Goal: Task Accomplishment & Management: Use online tool/utility

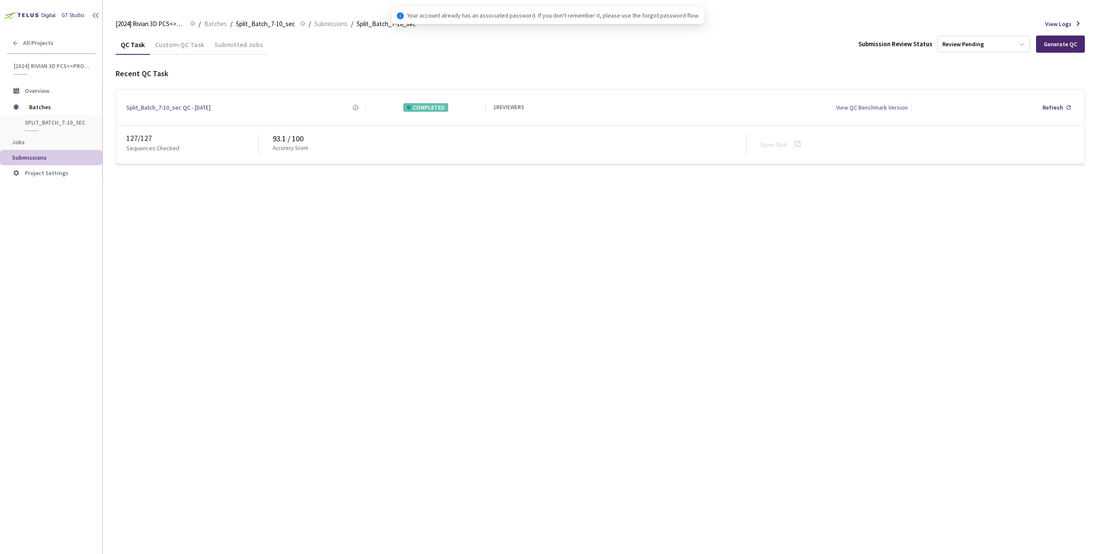
click at [367, 294] on div "QC Task Custom QC Task Submitted Jobs Submission Review Status Review Pending G…" at bounding box center [600, 294] width 969 height 520
click at [207, 28] on span "Batches" at bounding box center [215, 24] width 23 height 10
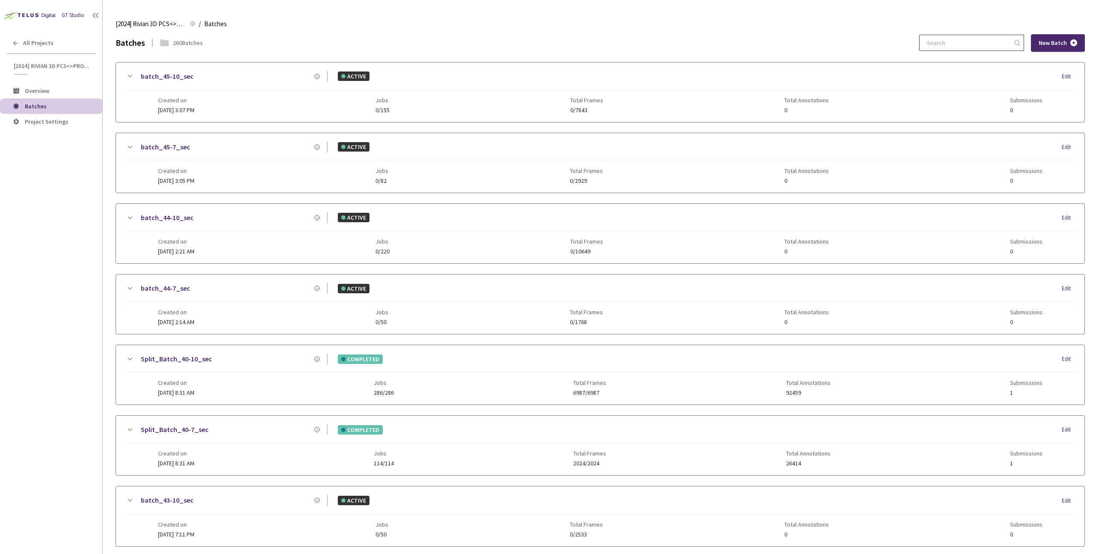
click at [987, 46] on input at bounding box center [967, 42] width 91 height 15
paste input "61-7"
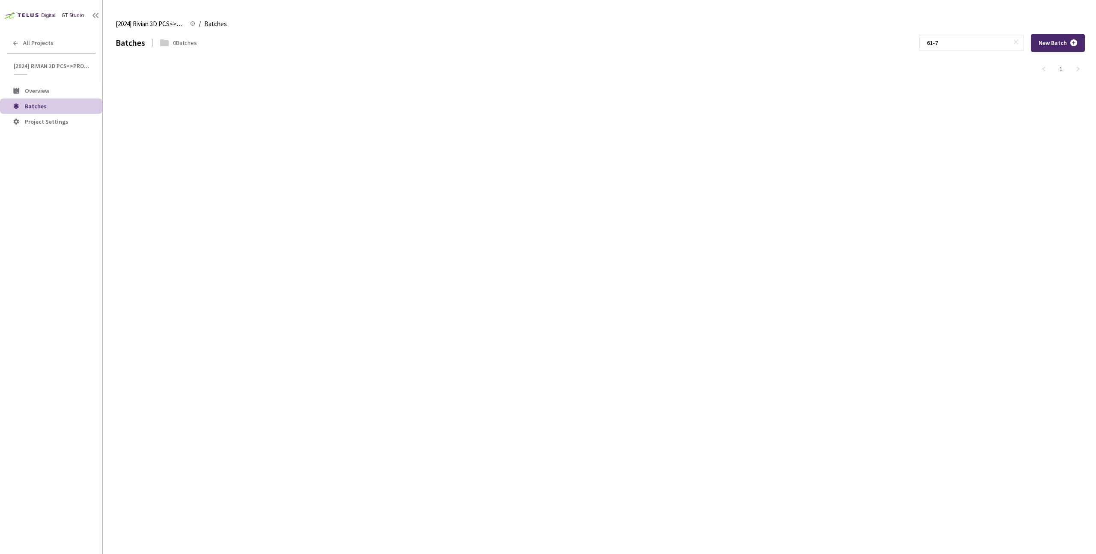
type input "61-7"
click at [604, 89] on div "Batches 0 Batches 61-7 New Batch 1" at bounding box center [600, 64] width 969 height 61
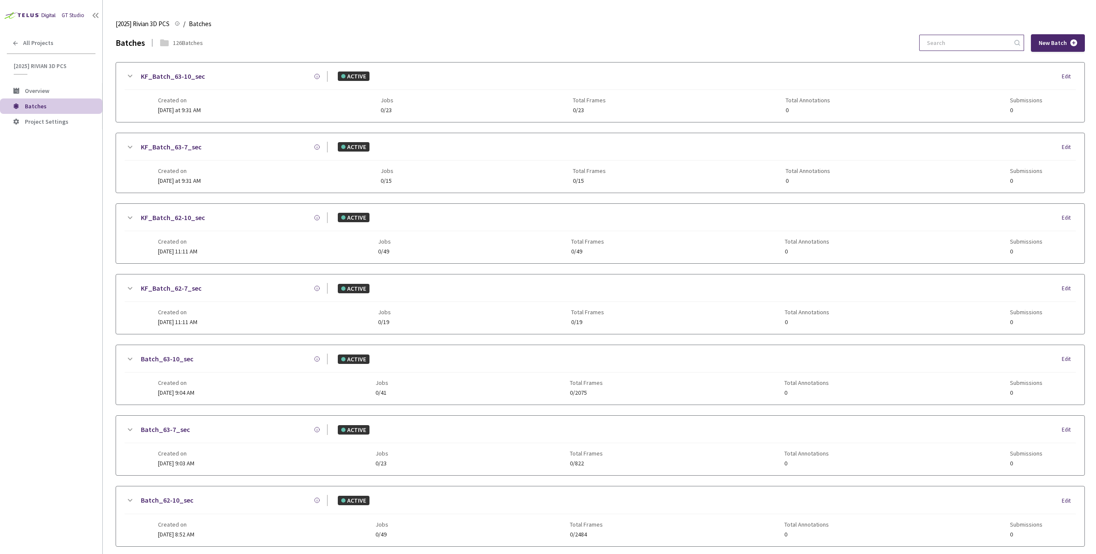
click at [979, 45] on input at bounding box center [967, 42] width 91 height 15
paste input "61-7"
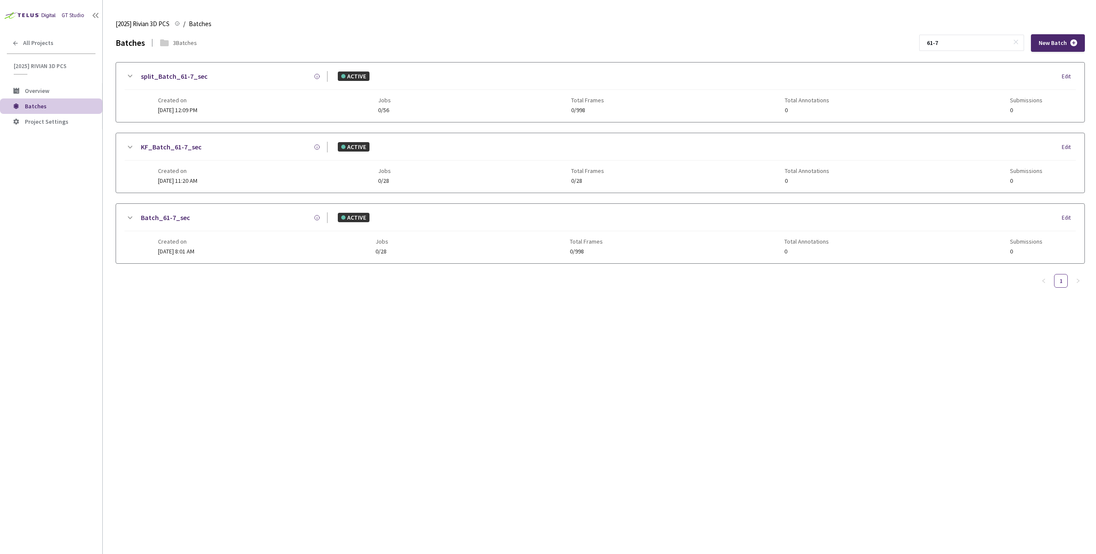
click at [236, 98] on div "Created on [DATE] 12:09 PM Jobs 0/56 Total Frames 0/998 Total Annotations 0 Sub…" at bounding box center [600, 102] width 885 height 24
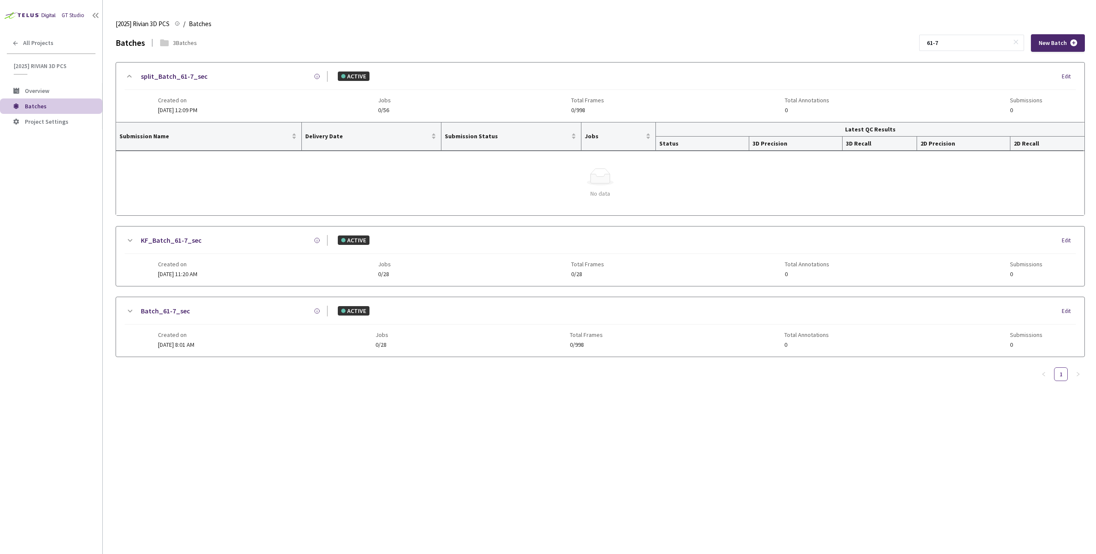
click at [152, 216] on div "split_Batch_61-7_sec ACTIVE Edit Created on [DATE] 12:09 PM Jobs 0/56 Total Fra…" at bounding box center [600, 209] width 969 height 295
click at [210, 250] on div "KF_Batch_61-7_sec ACTIVE Edit" at bounding box center [600, 244] width 951 height 19
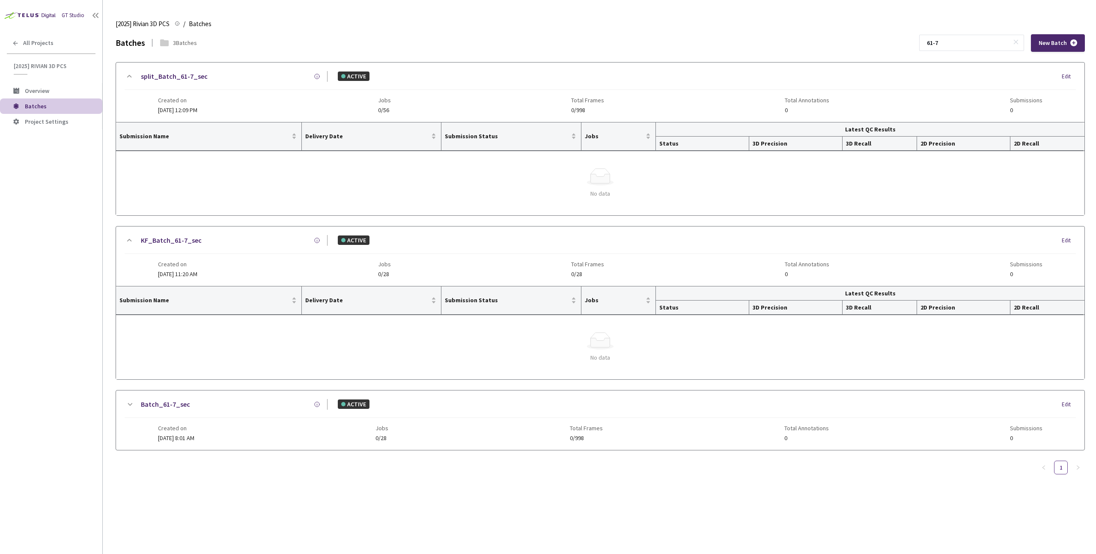
click at [294, 438] on div "Created on [DATE] 8:01 AM Jobs 0/28 Total Frames 0/998 Total Annotations 0 Subm…" at bounding box center [600, 430] width 885 height 24
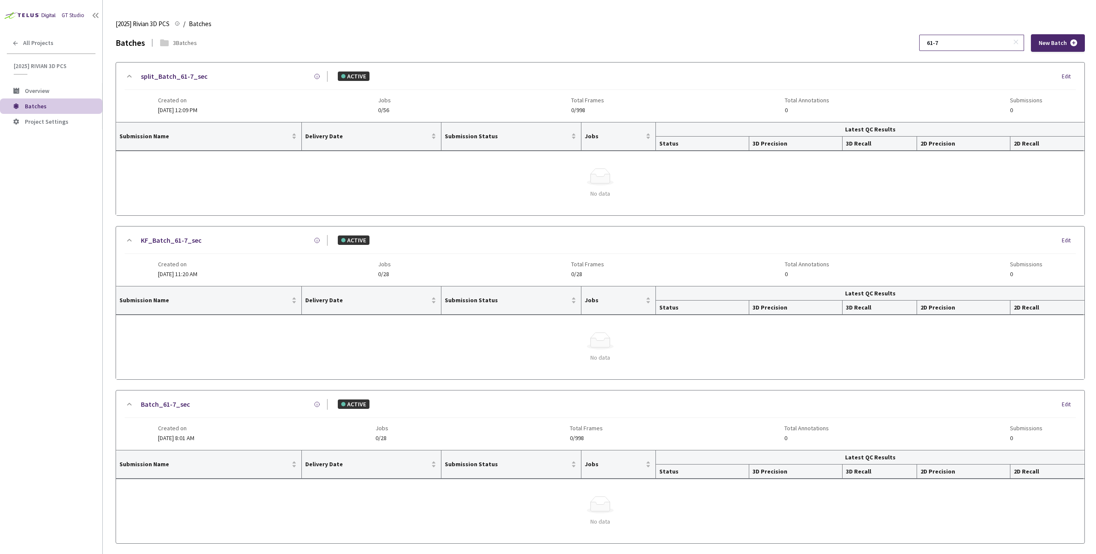
click at [957, 39] on input "61-7" at bounding box center [967, 42] width 91 height 15
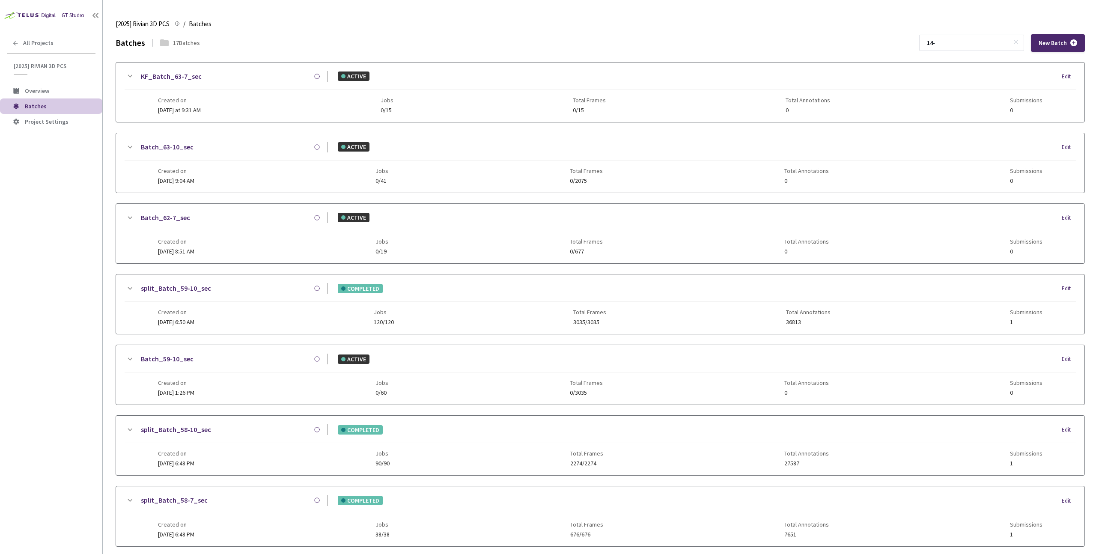
type input "14-7"
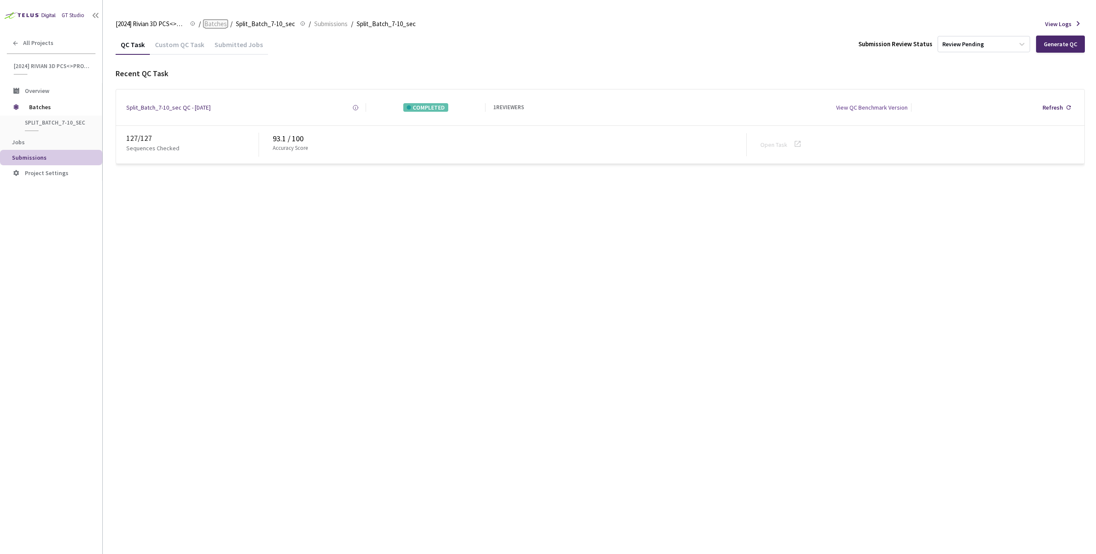
click at [212, 27] on span "Batches" at bounding box center [215, 24] width 23 height 10
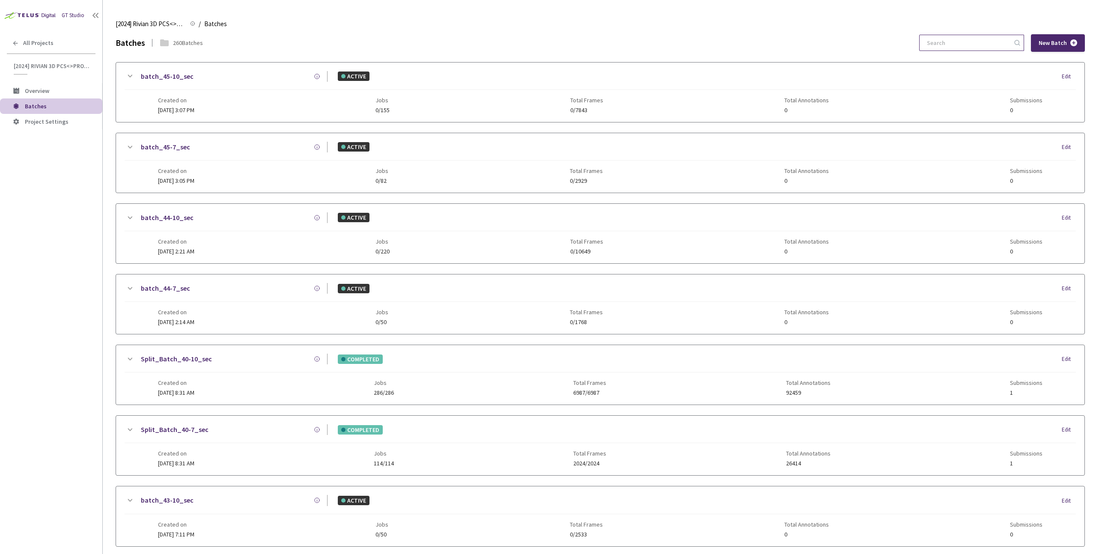
click at [982, 42] on input at bounding box center [967, 42] width 91 height 15
paste input "14-7"
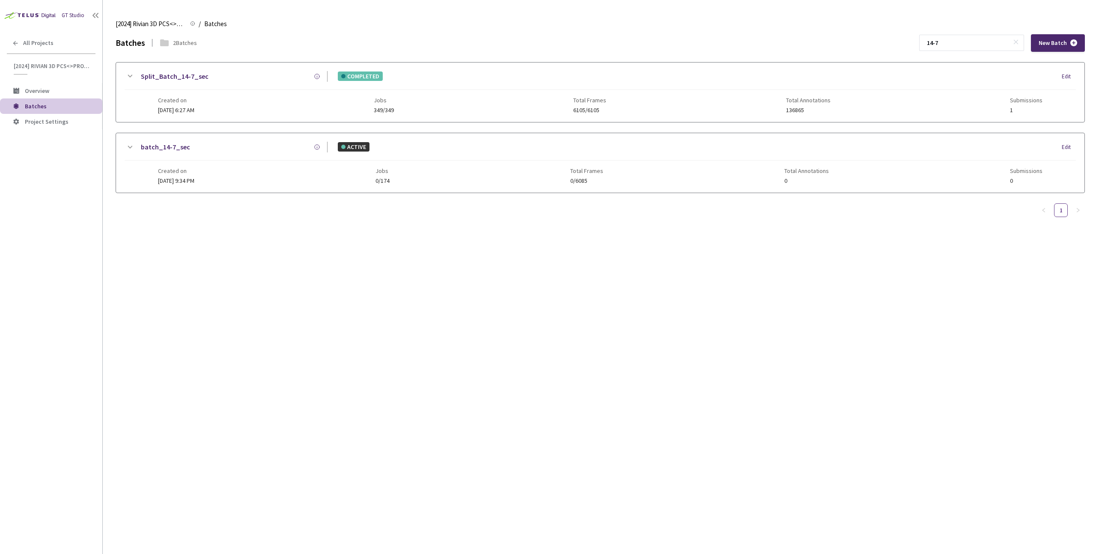
type input "14-7"
click at [203, 95] on div "Created on [DATE] 6:27 AM Jobs 349/349 Total Frames 6105/6105 Total Annotations…" at bounding box center [600, 102] width 885 height 24
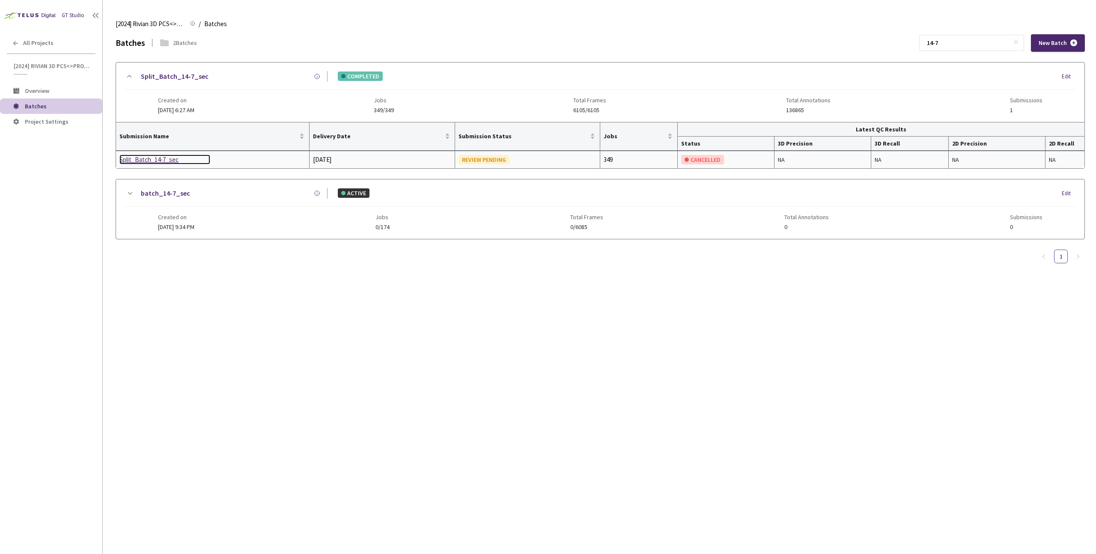
click at [152, 157] on div "Split_Batch_14-7_sec" at bounding box center [164, 160] width 91 height 10
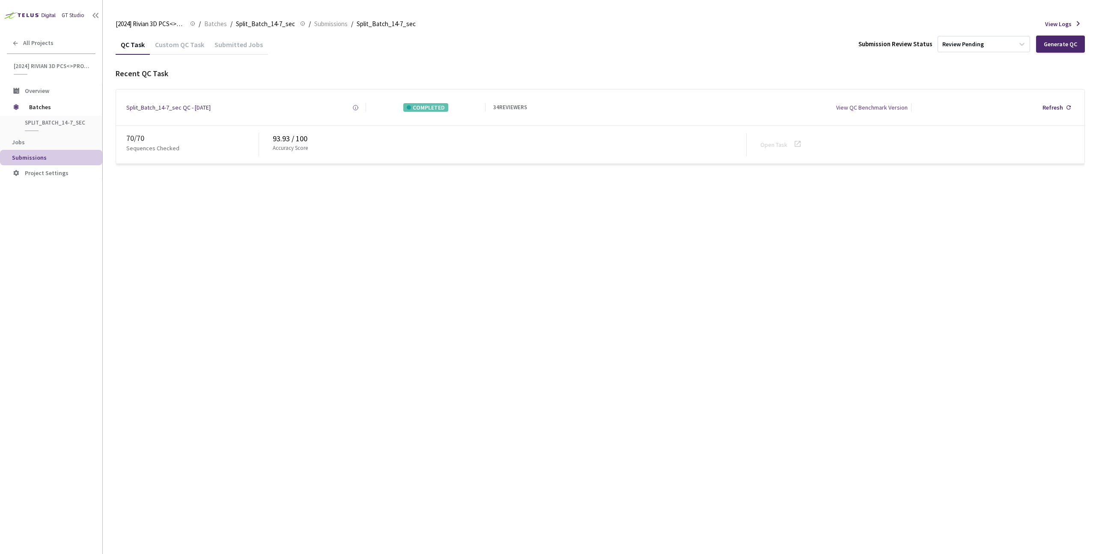
click at [175, 49] on div "Custom QC Task" at bounding box center [180, 47] width 60 height 15
click at [391, 255] on div "QC Task Custom QC Task Submitted Jobs Submission Review Status Review Pending G…" at bounding box center [600, 294] width 969 height 520
click at [1053, 43] on div "Generate Custom QC" at bounding box center [1050, 44] width 56 height 7
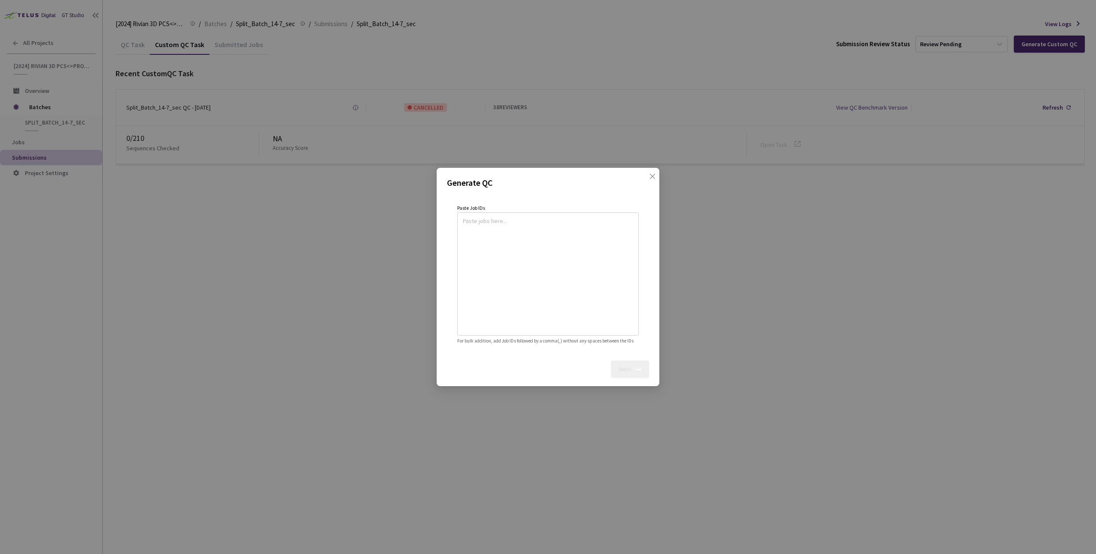
click at [660, 175] on div "Generate QC Paste Job IDs For bulk addition, add Job IDs followed by a comma(,)…" at bounding box center [548, 277] width 1096 height 554
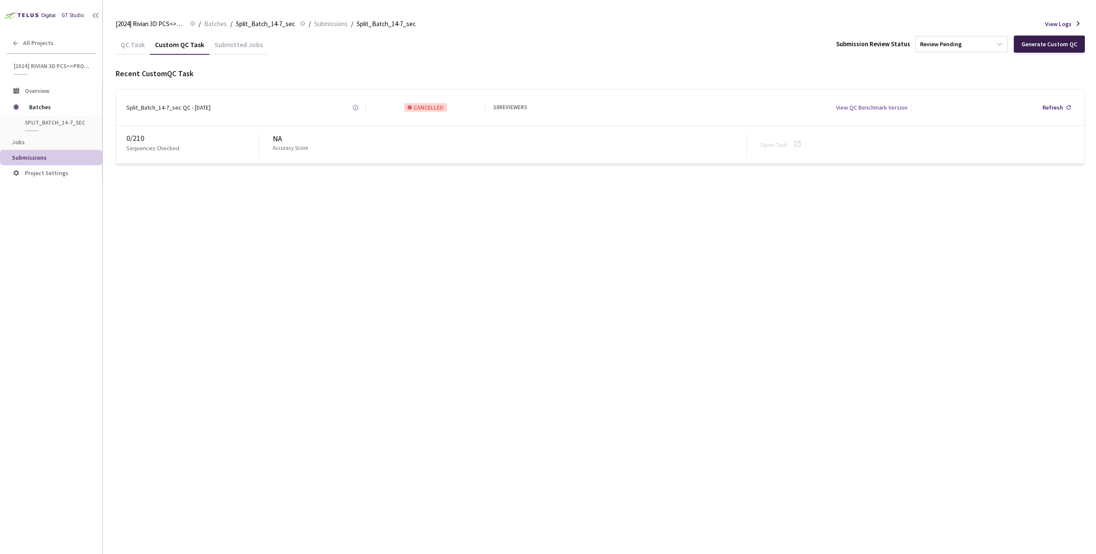
click at [1033, 45] on div "Generate Custom QC" at bounding box center [1050, 44] width 56 height 7
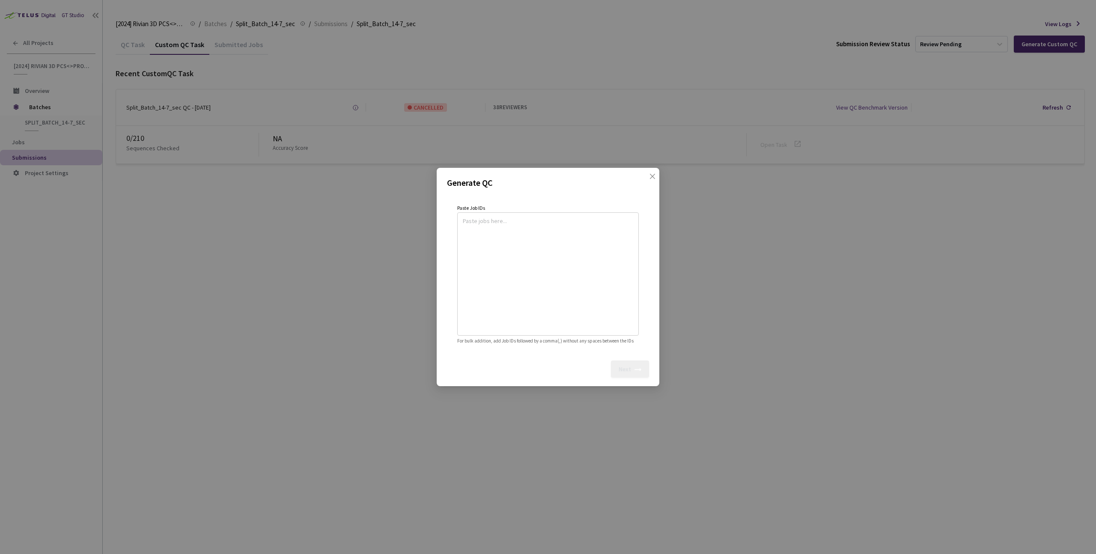
click at [563, 272] on textarea at bounding box center [548, 273] width 170 height 116
click at [653, 174] on icon "close" at bounding box center [652, 176] width 5 height 5
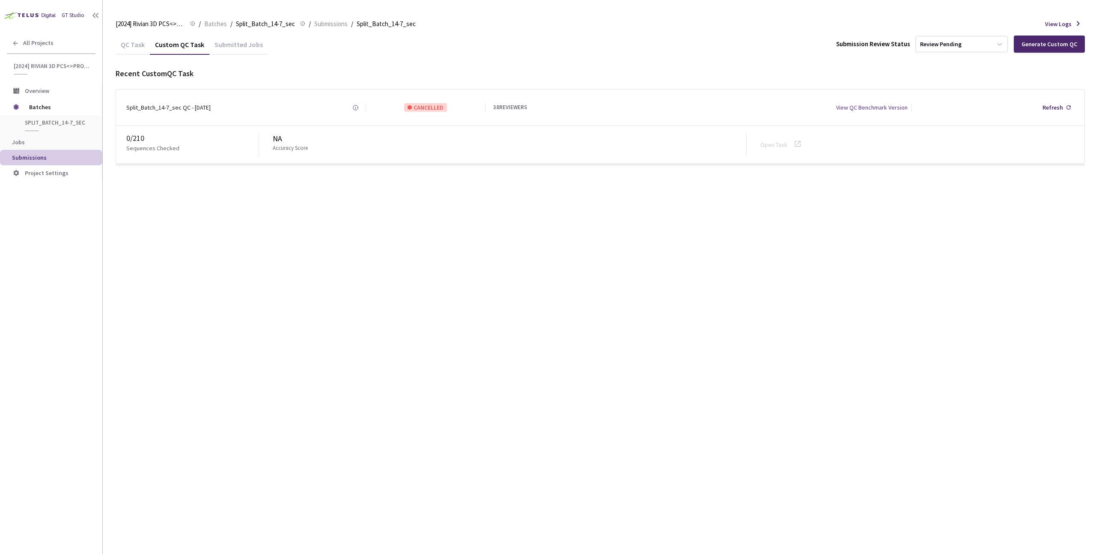
click at [466, 200] on div "QC Task Custom QC Task Submitted Jobs Submission Review Status Review Pending G…" at bounding box center [600, 294] width 969 height 520
click at [1065, 43] on div "Generate Custom QC" at bounding box center [1050, 44] width 56 height 7
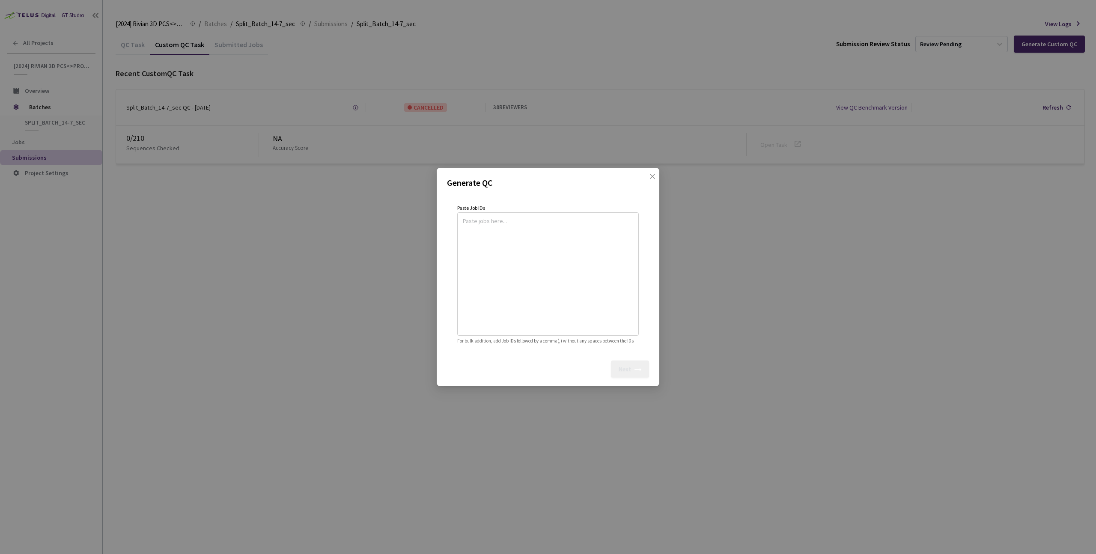
click at [620, 227] on textarea at bounding box center [548, 273] width 170 height 116
click at [652, 174] on icon "close" at bounding box center [652, 176] width 7 height 7
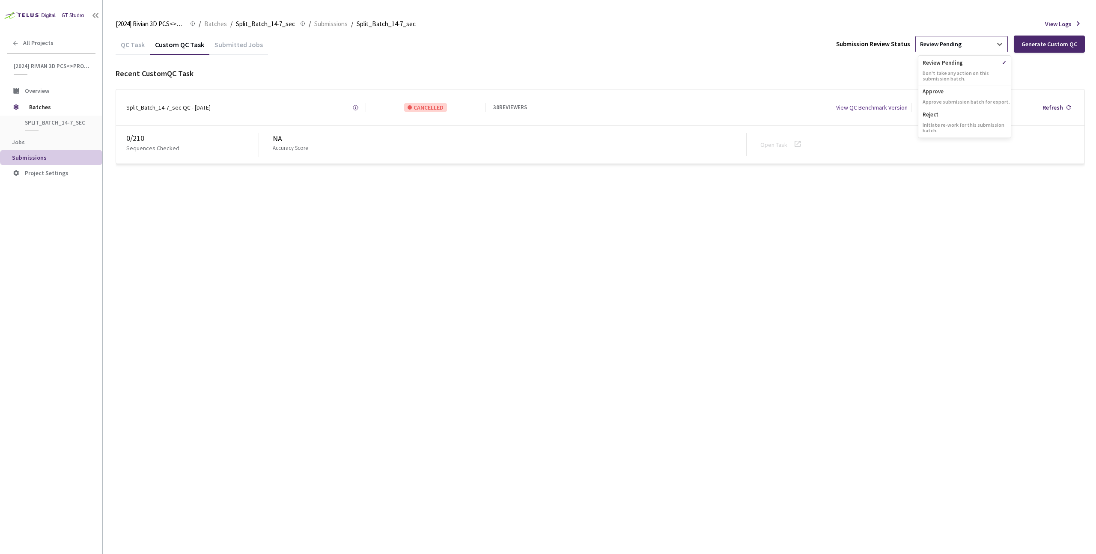
click at [980, 44] on div "Review Pending" at bounding box center [954, 44] width 76 height 14
click at [773, 284] on div "QC Task Custom QC Task Submitted Jobs Submission Review Status Review Pending G…" at bounding box center [600, 294] width 969 height 520
click at [350, 42] on div "QC Task Custom QC Task Submitted Jobs Submission Review Status Review Pending G…" at bounding box center [600, 44] width 969 height 20
click at [248, 52] on div "Submitted Jobs" at bounding box center [238, 47] width 59 height 15
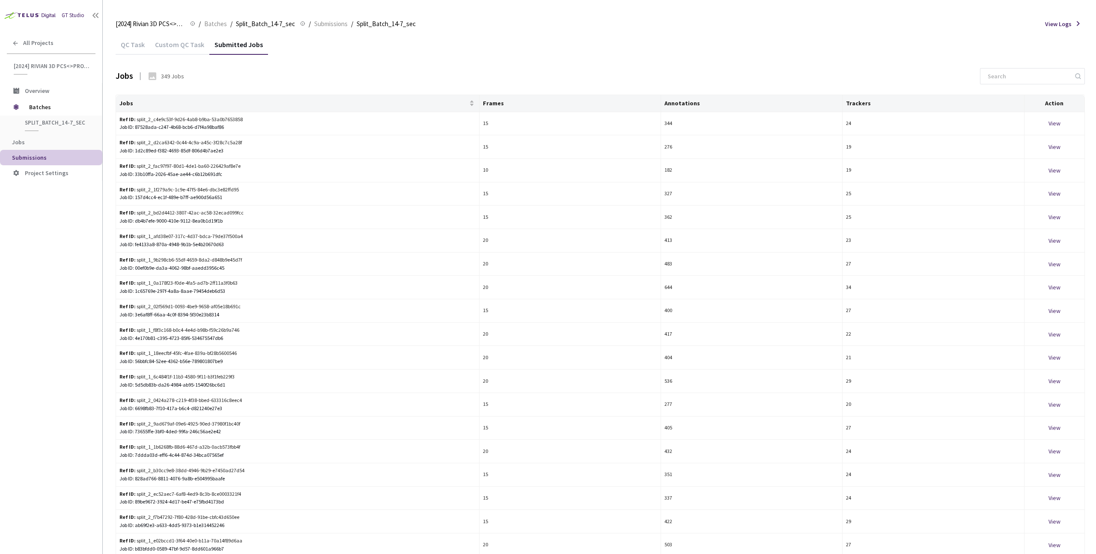
click at [182, 46] on div "Custom QC Task" at bounding box center [180, 47] width 60 height 15
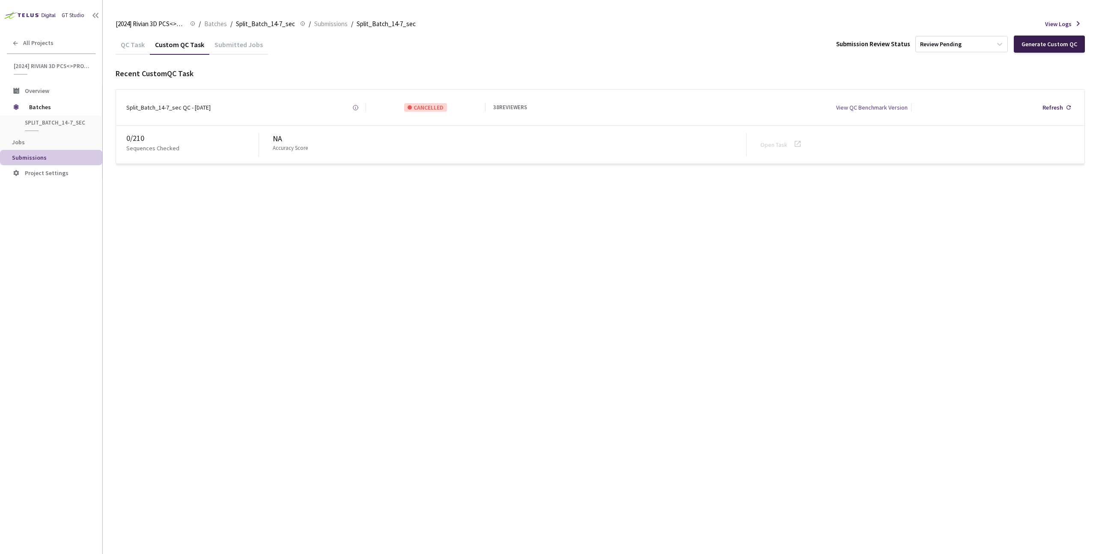
click at [1029, 47] on div "Generate Custom QC" at bounding box center [1050, 44] width 56 height 7
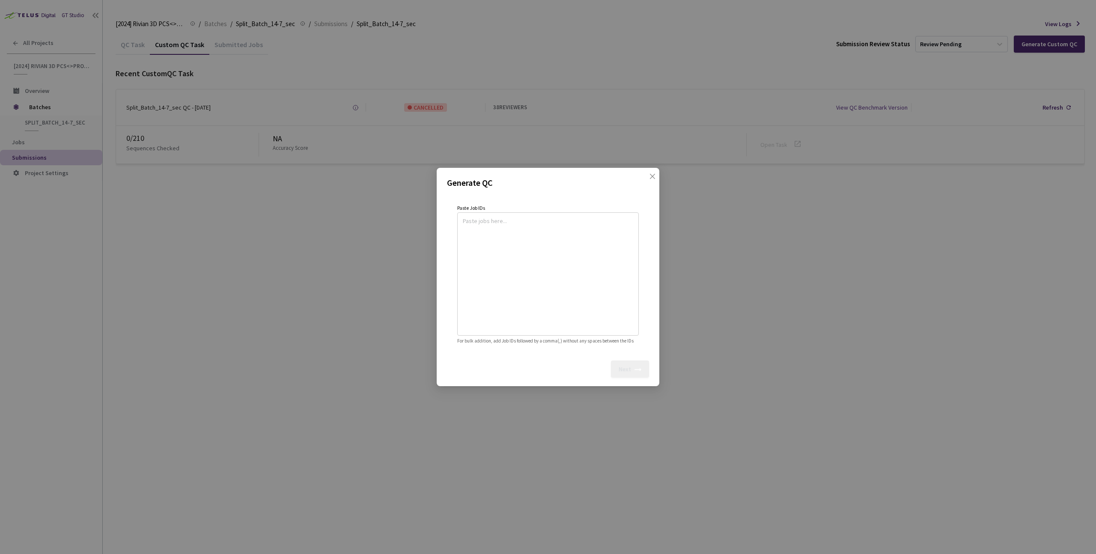
click at [523, 240] on textarea at bounding box center [548, 273] width 170 height 116
drag, startPoint x: 497, startPoint y: 214, endPoint x: 520, endPoint y: 332, distance: 120.5
click at [551, 345] on div "Paste Job IDs For bulk addition, add Job IDs followed by a comma(,) without any…" at bounding box center [548, 274] width 182 height 142
drag, startPoint x: 491, startPoint y: 336, endPoint x: 608, endPoint y: 328, distance: 117.6
click at [608, 328] on div "Paste Job IDs For bulk addition, add Job IDs followed by a comma(,) without any…" at bounding box center [548, 274] width 182 height 142
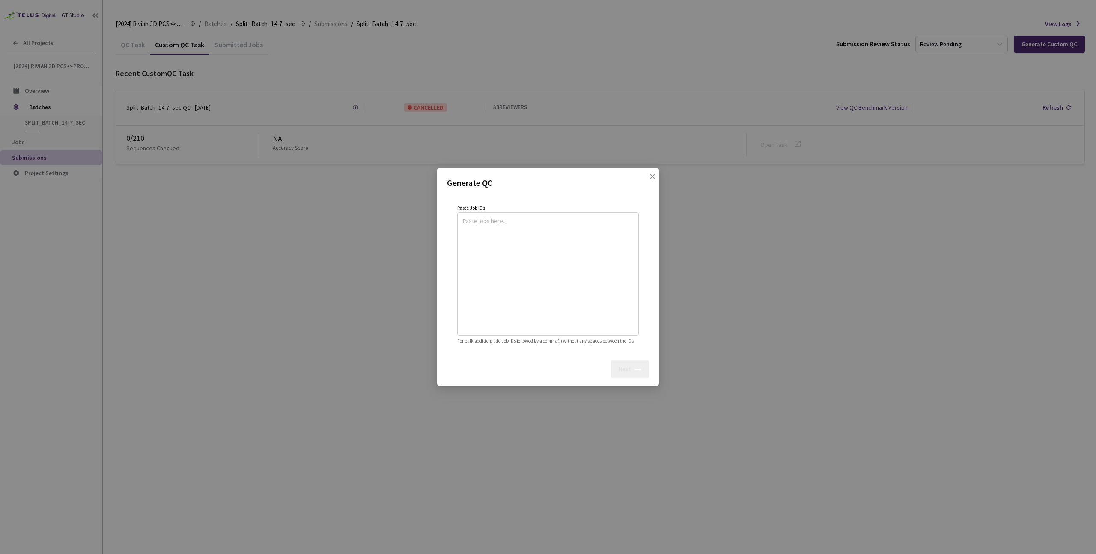
click at [604, 338] on span "For bulk addition, add Job IDs followed by a comma(,) without any spaces betwee…" at bounding box center [545, 341] width 176 height 6
click at [532, 253] on textarea at bounding box center [548, 273] width 170 height 116
click at [651, 174] on icon "close" at bounding box center [652, 176] width 5 height 5
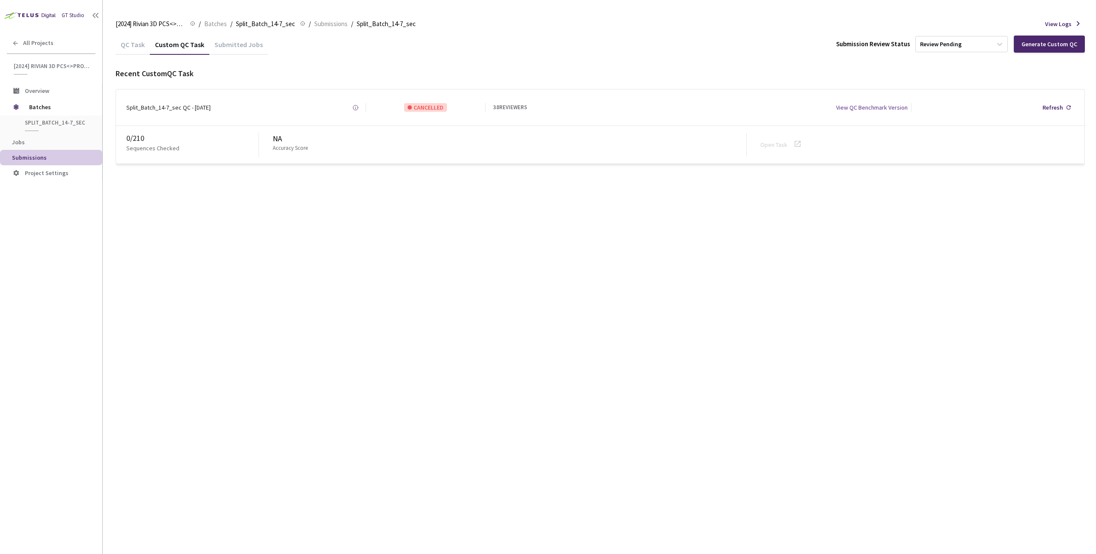
click at [233, 48] on div "Submitted Jobs" at bounding box center [238, 47] width 59 height 15
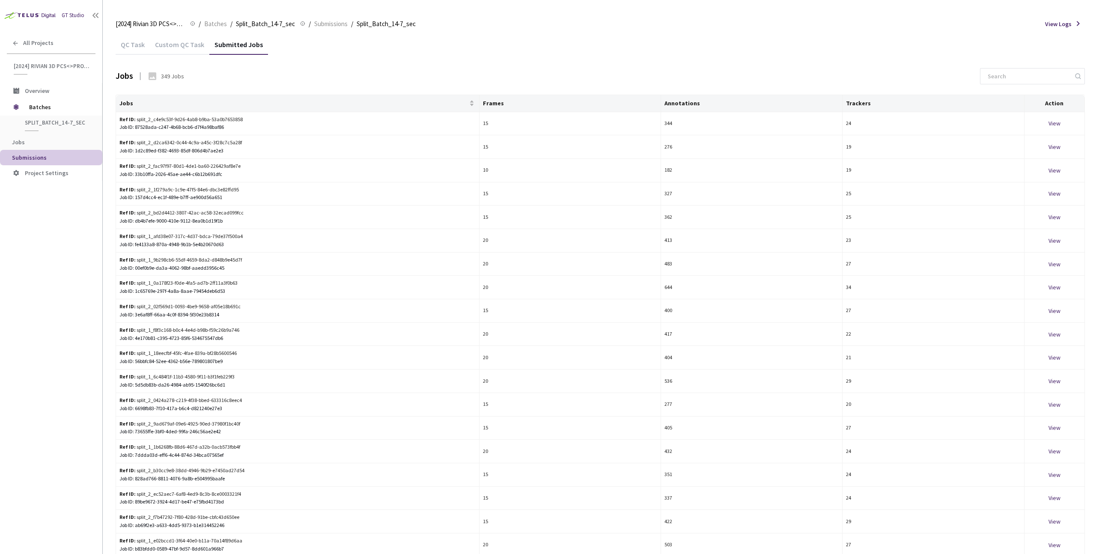
click at [175, 50] on div "Custom QC Task" at bounding box center [180, 47] width 60 height 15
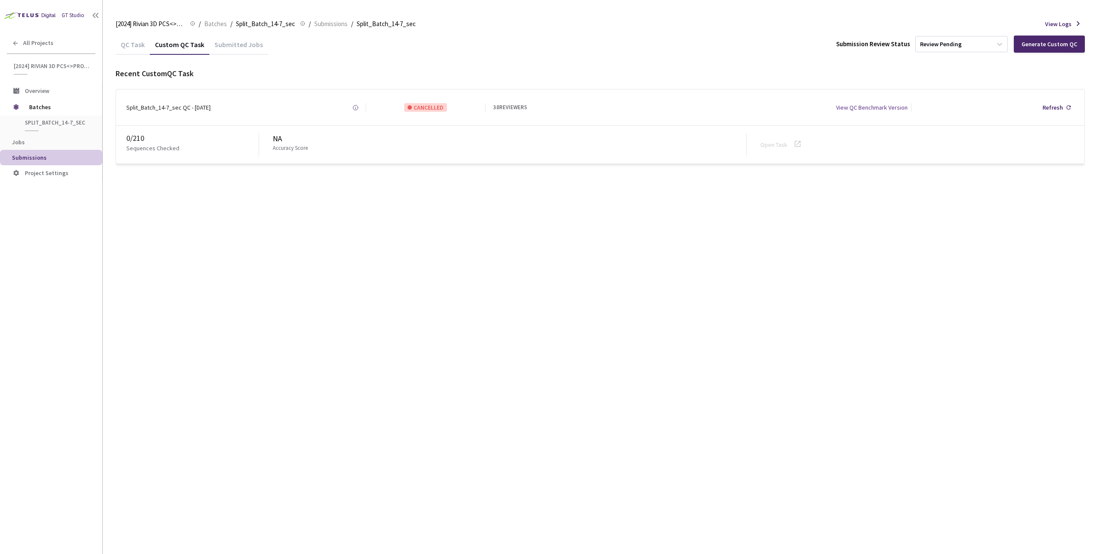
click at [453, 268] on div "QC Task Custom QC Task Submitted Jobs Submission Review Status Review Pending G…" at bounding box center [600, 294] width 969 height 520
click at [1049, 45] on div "Generate Custom QC" at bounding box center [1050, 44] width 56 height 7
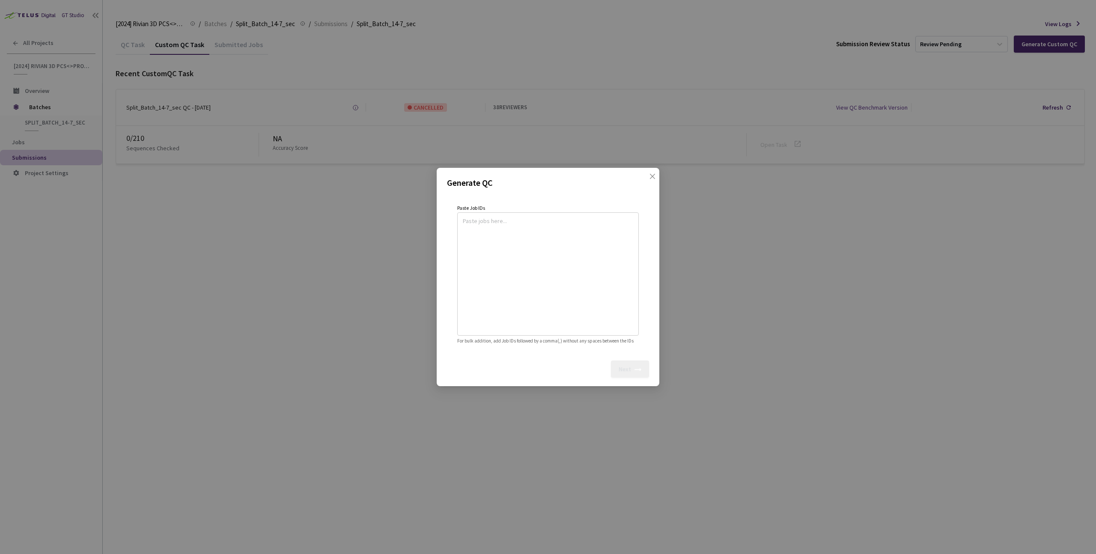
click at [486, 241] on textarea at bounding box center [548, 273] width 170 height 116
drag, startPoint x: 486, startPoint y: 209, endPoint x: 519, endPoint y: 224, distance: 35.7
click at [502, 215] on div "Paste Job IDs For bulk addition, add Job IDs followed by a comma(,) without any…" at bounding box center [548, 274] width 182 height 142
click at [596, 252] on textarea at bounding box center [548, 273] width 170 height 116
drag, startPoint x: 649, startPoint y: 175, endPoint x: 671, endPoint y: 160, distance: 26.7
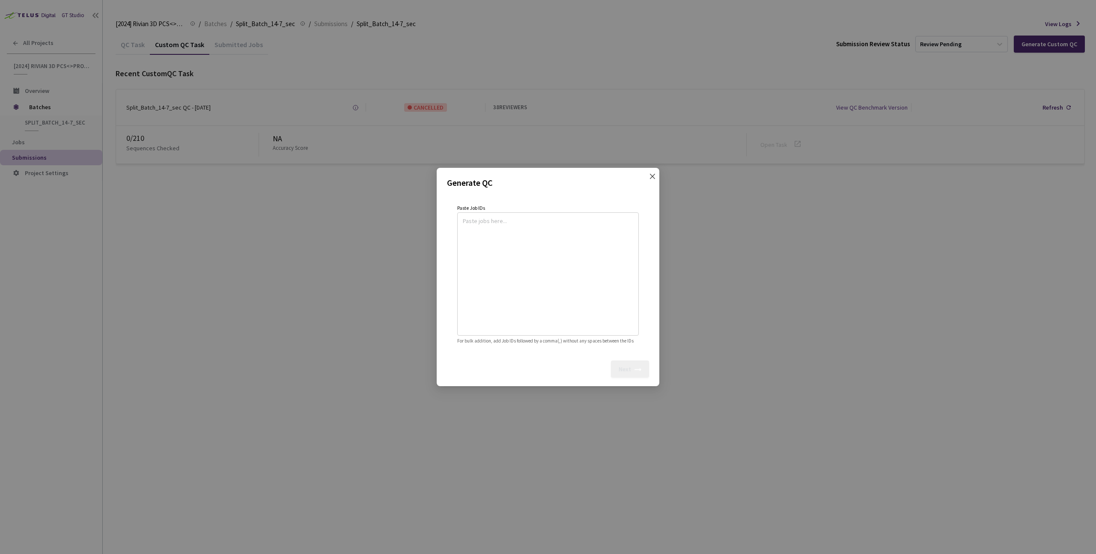
click at [649, 176] on span "close" at bounding box center [652, 185] width 7 height 24
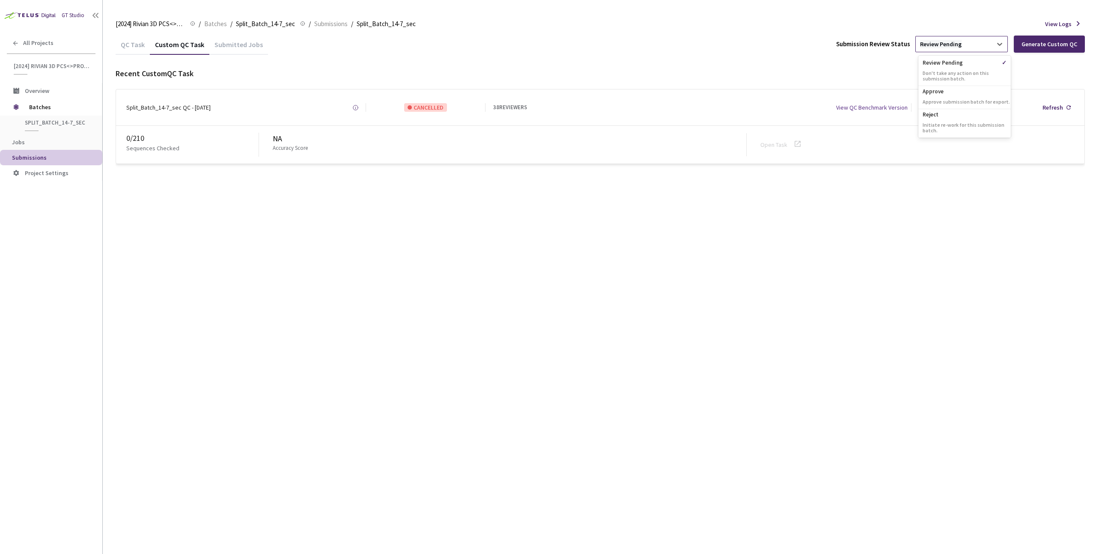
click at [957, 49] on div "Review Pending" at bounding box center [961, 44] width 92 height 16
click at [695, 54] on div "QC Task Custom QC Task Submitted Jobs Submission Review Status option Review Pe…" at bounding box center [600, 99] width 969 height 130
click at [1032, 45] on div "Generate Custom QC" at bounding box center [1050, 44] width 56 height 7
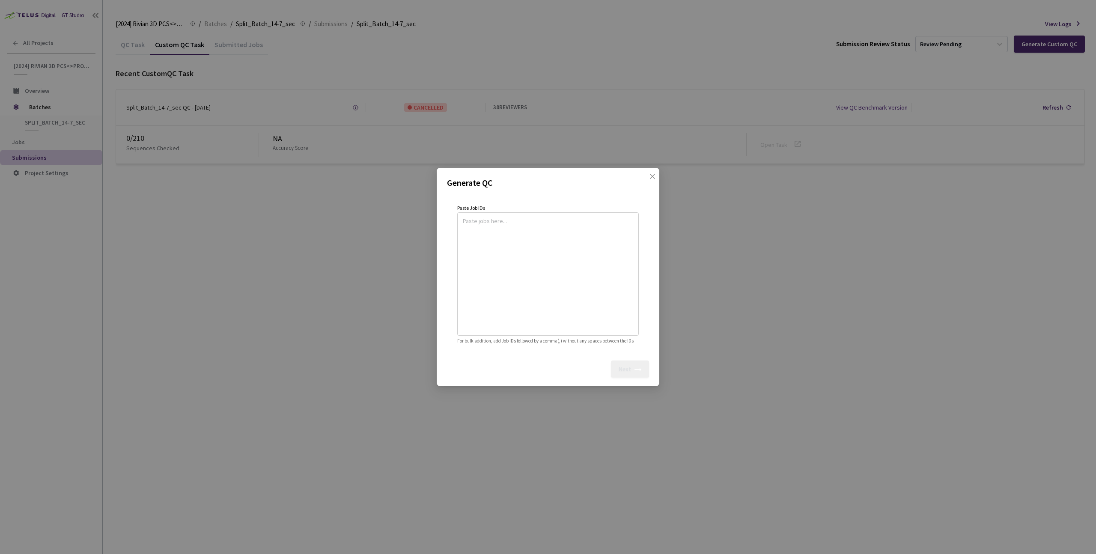
click at [460, 238] on div at bounding box center [548, 273] width 182 height 123
click at [495, 227] on textarea at bounding box center [548, 273] width 170 height 116
click at [321, 184] on div "Generate QC Paste Job IDs For bulk addition, add Job IDs followed by a comma(,)…" at bounding box center [548, 277] width 1096 height 554
